Goal: Task Accomplishment & Management: Use online tool/utility

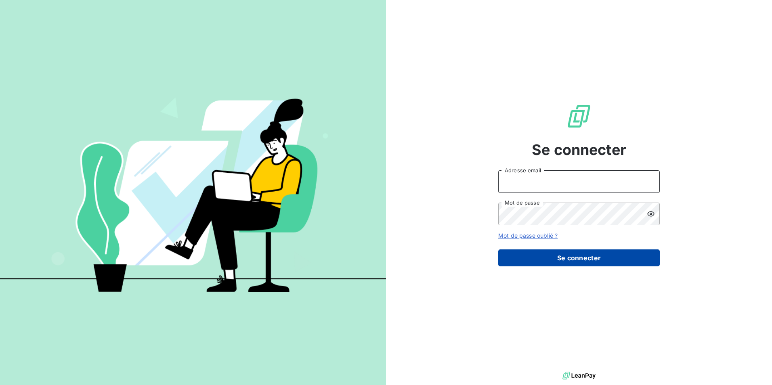
type input "[EMAIL_ADDRESS][DOMAIN_NAME]"
click at [587, 258] on button "Se connecter" at bounding box center [579, 258] width 162 height 17
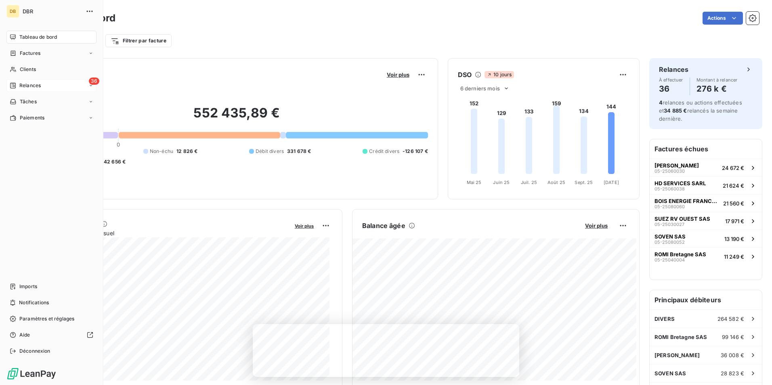
click at [36, 84] on span "Relances" at bounding box center [29, 85] width 21 height 7
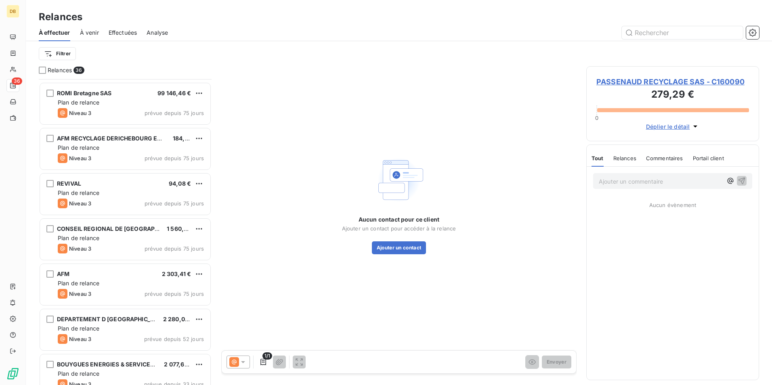
scroll to position [404, 0]
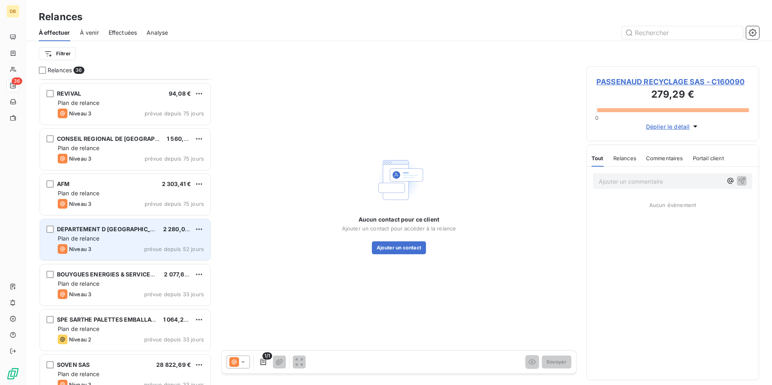
click at [136, 238] on div "Plan de relance" at bounding box center [131, 239] width 146 height 8
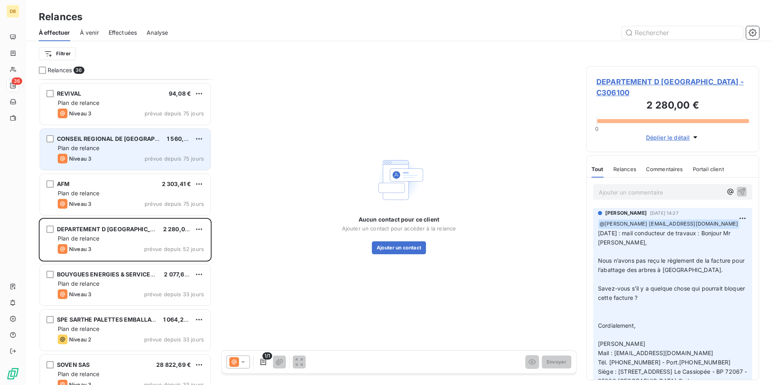
click at [156, 147] on div "Plan de relance" at bounding box center [131, 148] width 146 height 8
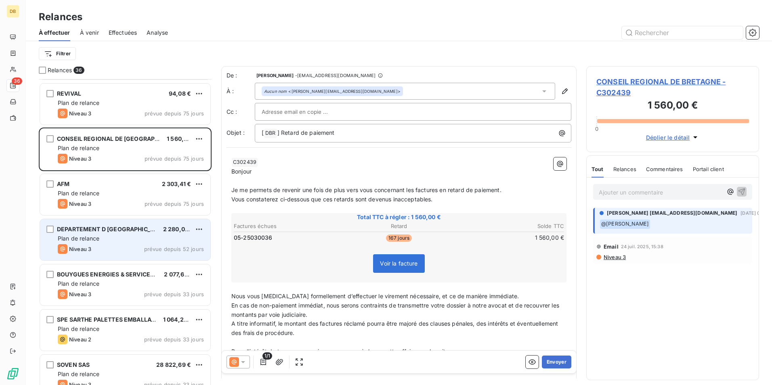
click at [134, 230] on span "DEPARTEMENT D [GEOGRAPHIC_DATA]" at bounding box center [112, 229] width 110 height 7
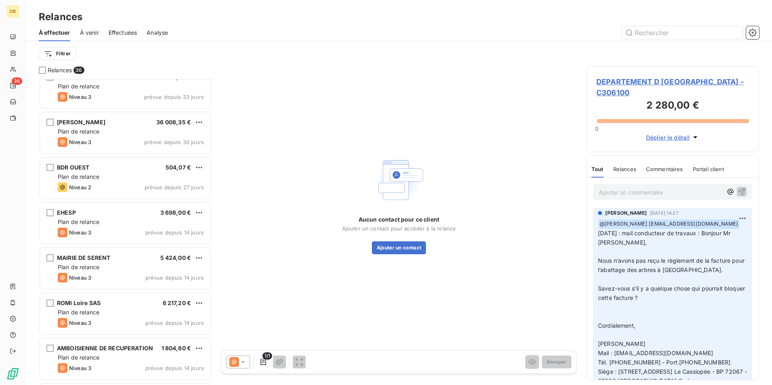
scroll to position [970, 0]
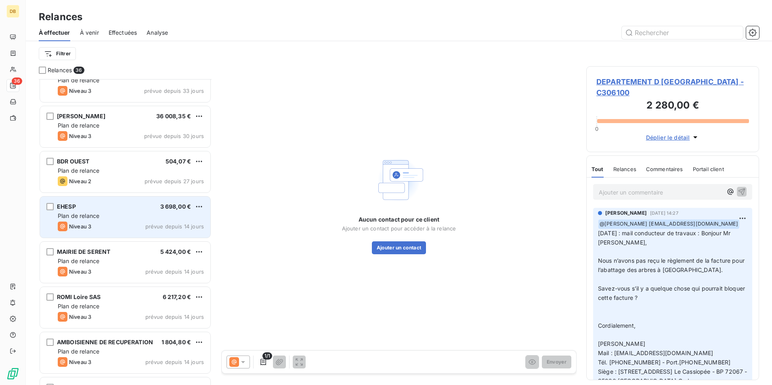
click at [125, 221] on div "EHESP 3 698,00 € Plan de relance Niveau 3 prévue depuis 14 jours" at bounding box center [125, 217] width 170 height 41
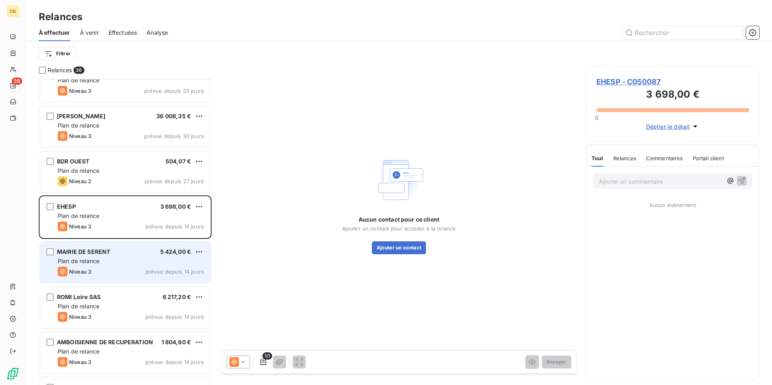
click at [112, 270] on div "Niveau 3 prévue depuis 14 jours" at bounding box center [131, 272] width 146 height 10
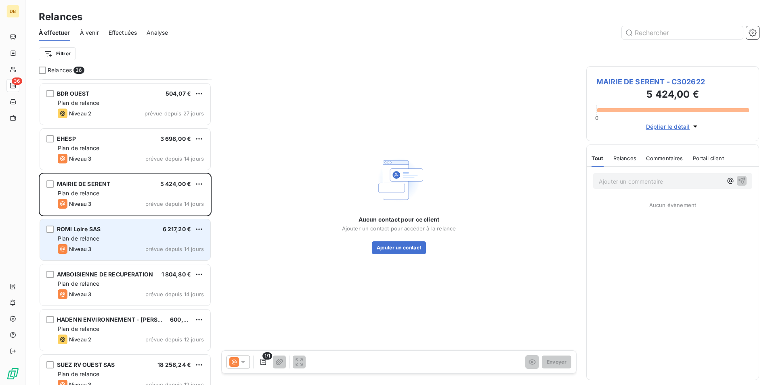
scroll to position [1000, 0]
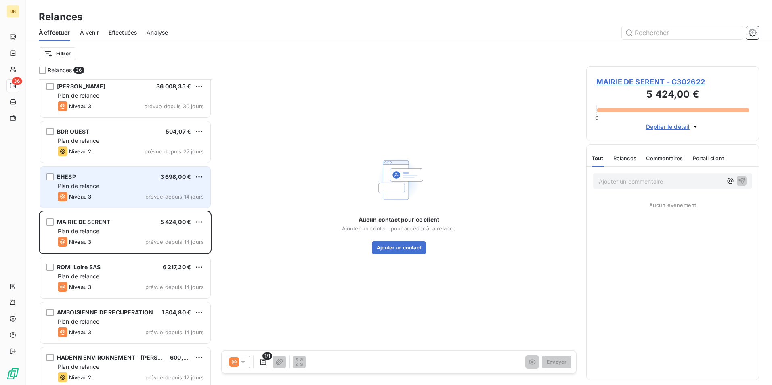
click at [125, 189] on div "Plan de relance" at bounding box center [131, 186] width 146 height 8
